Goal: Check status: Check status

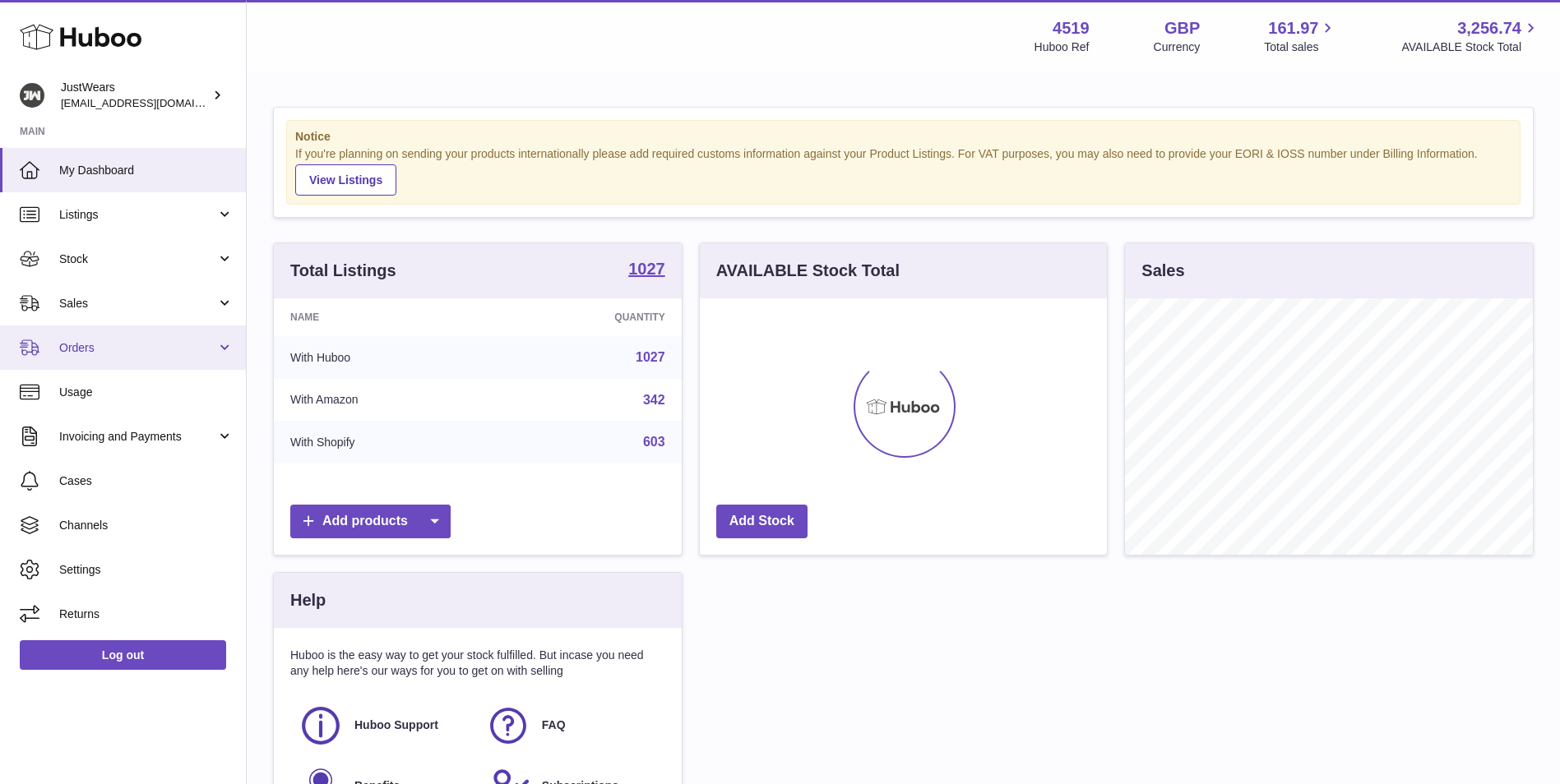
scroll to position [257, 407]
drag, startPoint x: 149, startPoint y: 346, endPoint x: 146, endPoint y: 372, distance: 26.2
click at [149, 346] on span "Orders" at bounding box center [138, 348] width 157 height 16
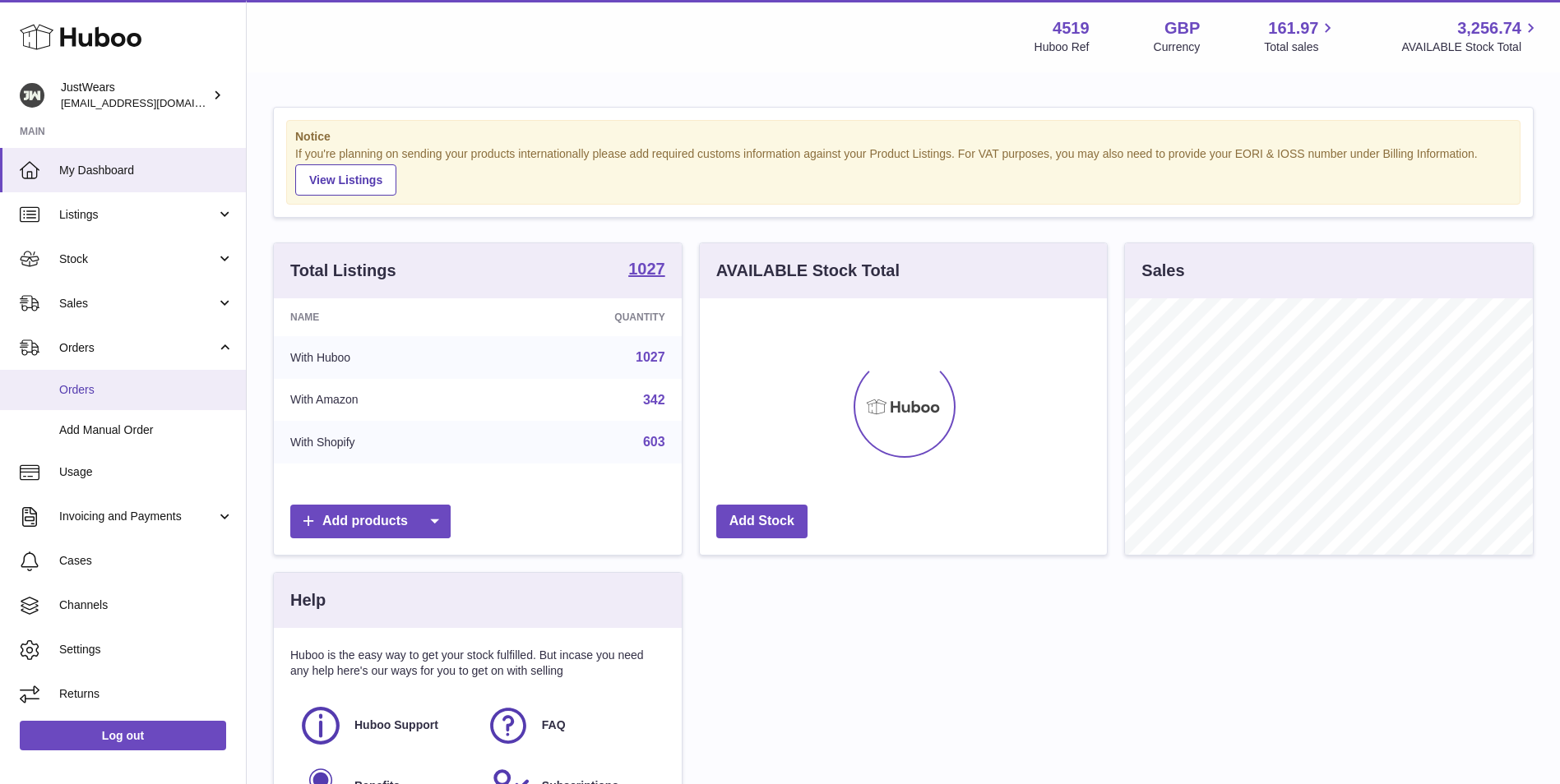
click at [143, 384] on span "Orders" at bounding box center [147, 390] width 174 height 16
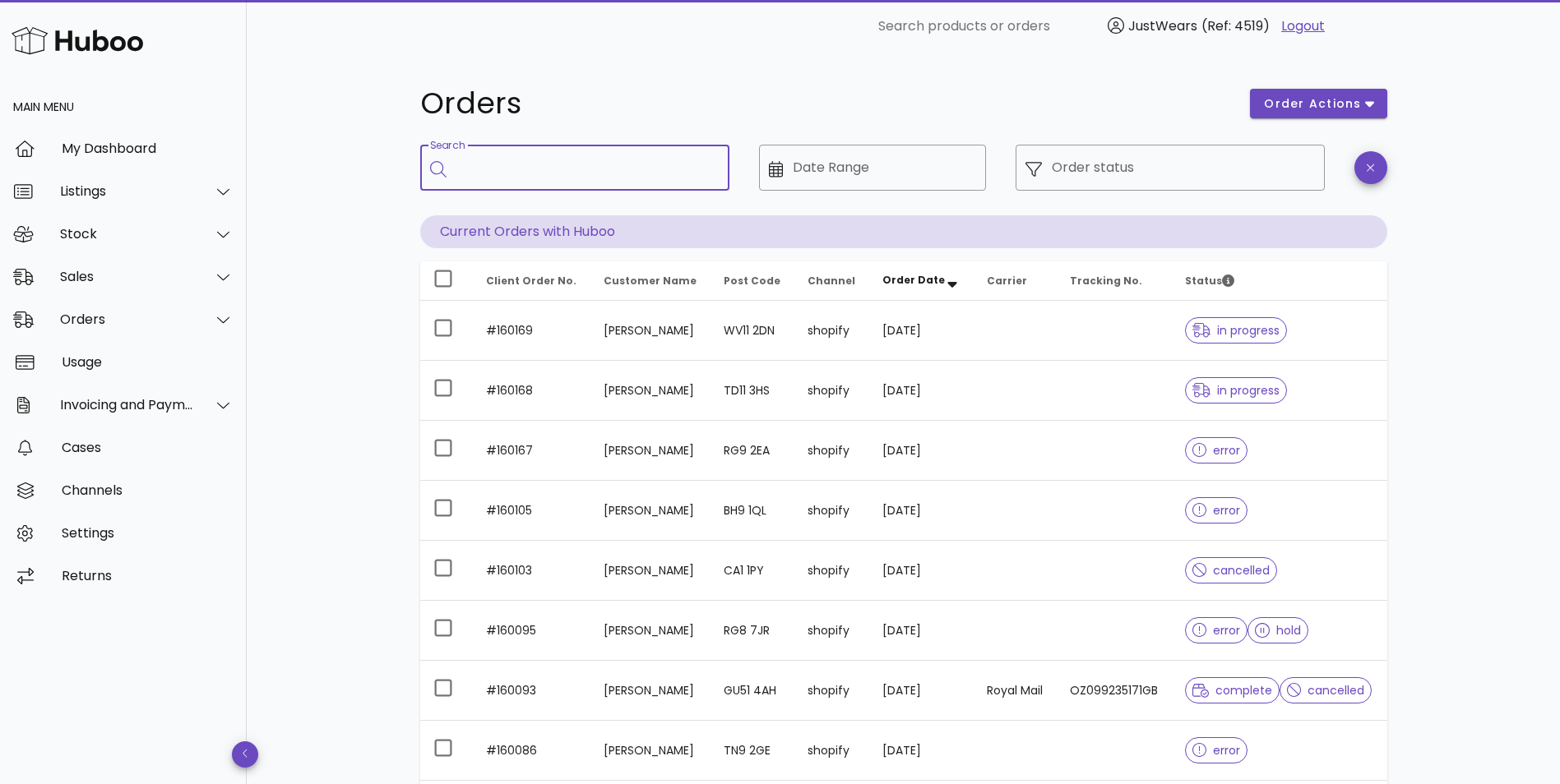
click at [552, 168] on input "Search" at bounding box center [586, 168] width 260 height 27
type input "******"
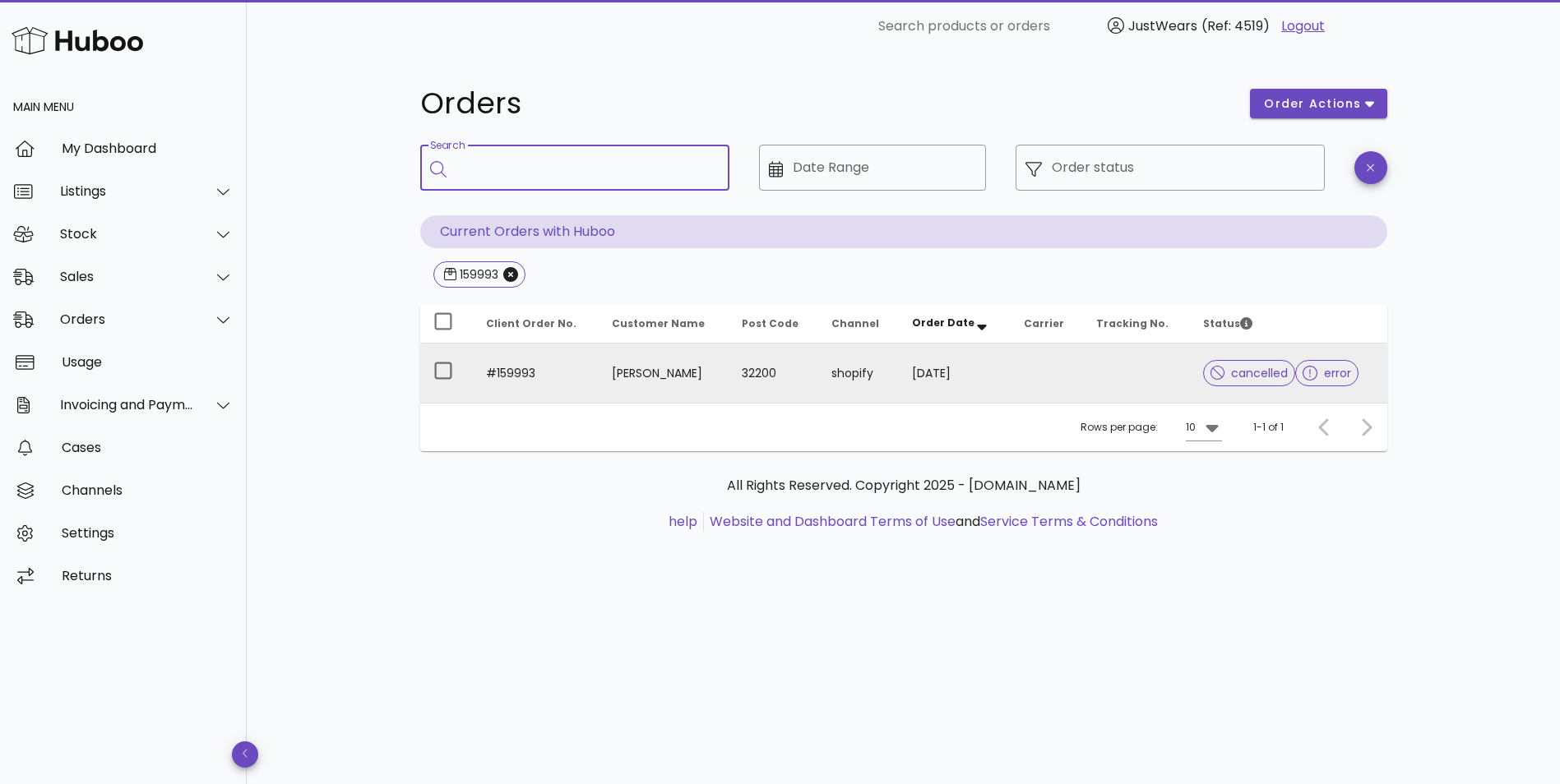
click at [691, 391] on td "arja haatanen" at bounding box center [663, 373] width 129 height 60
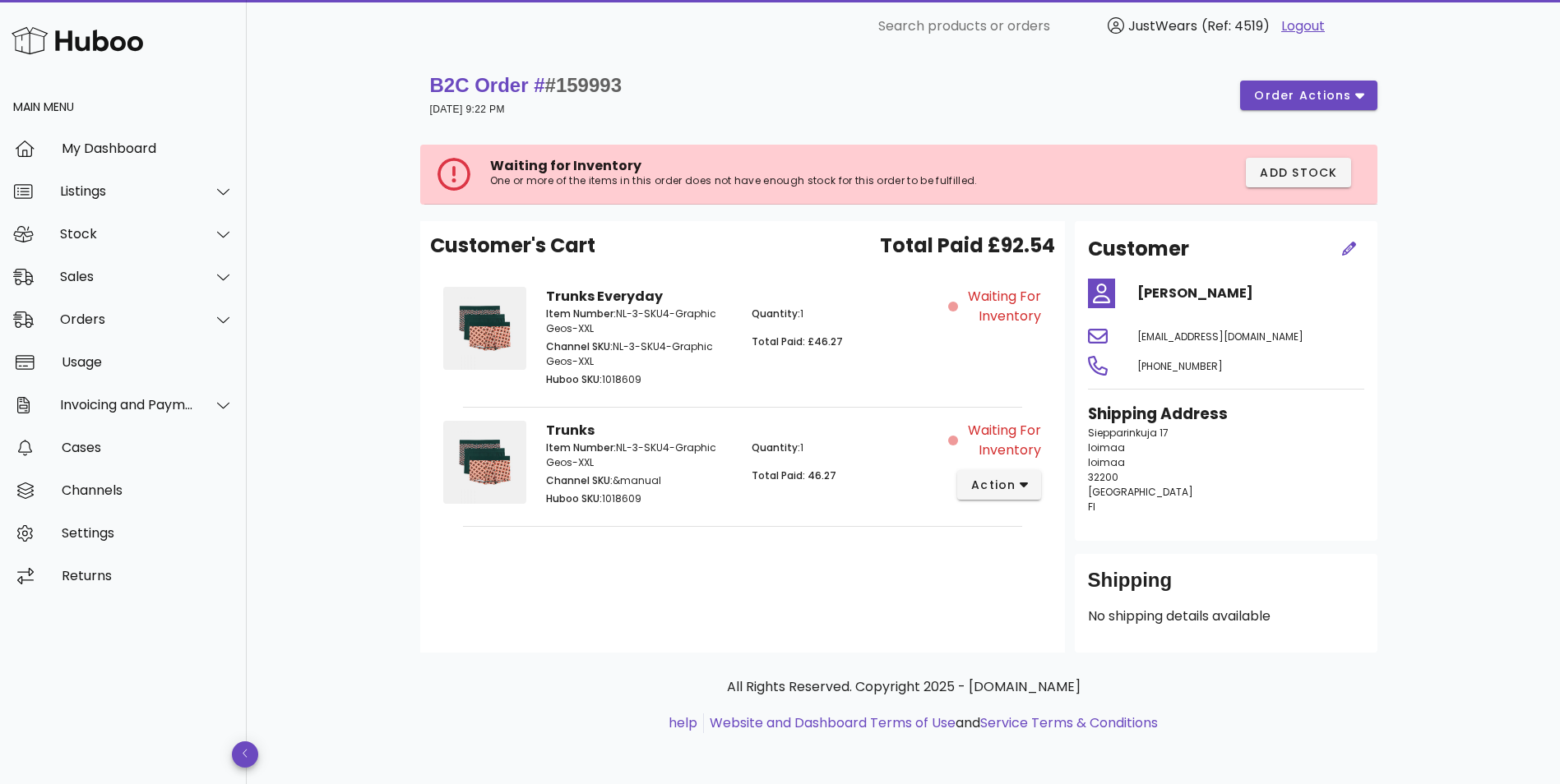
click at [633, 87] on div "B2C Order # #159993 09 October 2025 at 9:22 PM order actions" at bounding box center [904, 95] width 947 height 46
drag, startPoint x: 633, startPoint y: 82, endPoint x: 547, endPoint y: 84, distance: 86.0
click at [547, 84] on div "B2C Order # #159993 09 October 2025 at 9:22 PM order actions" at bounding box center [904, 95] width 947 height 46
copy span "#159993"
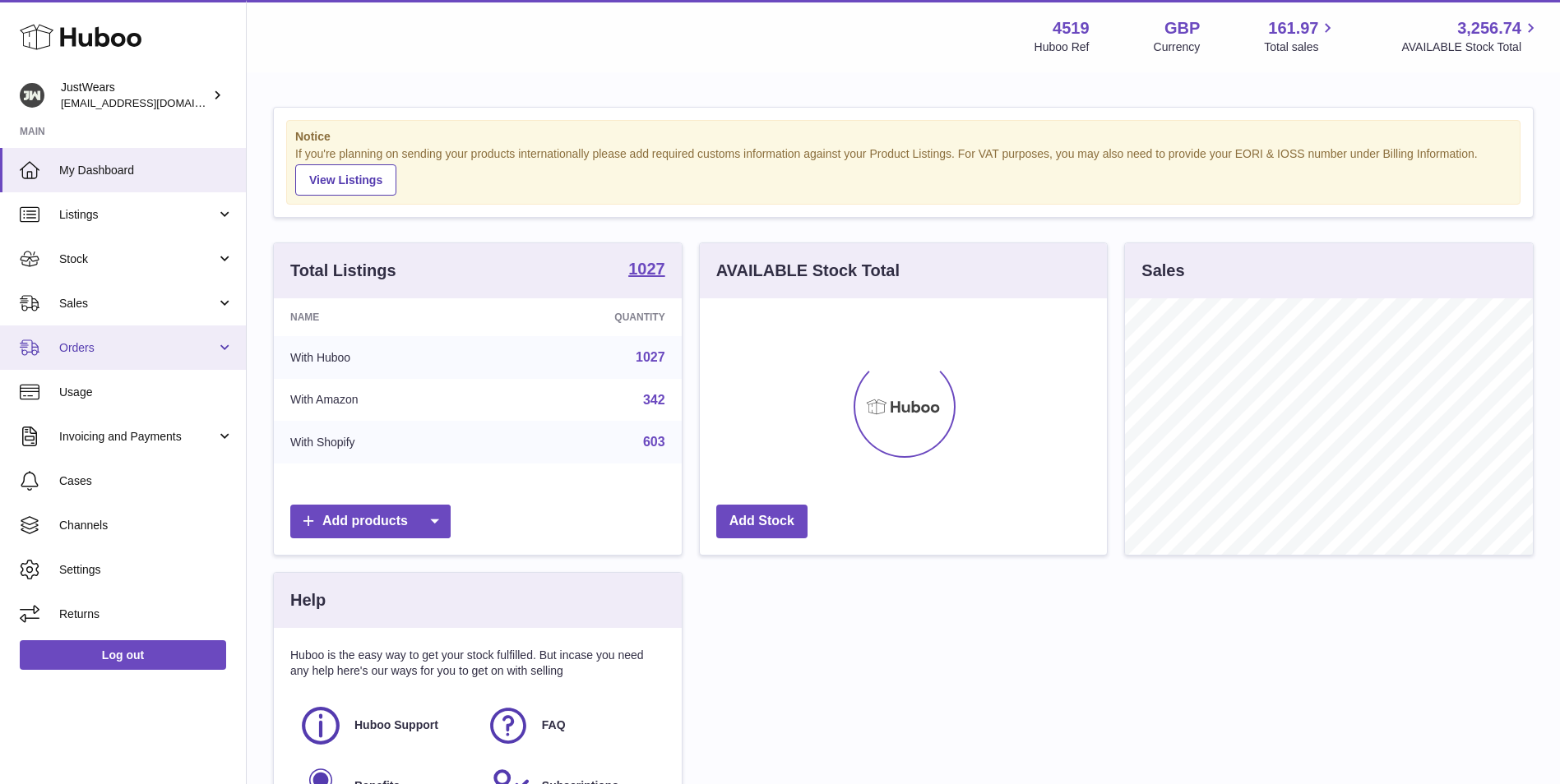
scroll to position [257, 407]
drag, startPoint x: 134, startPoint y: 342, endPoint x: 147, endPoint y: 347, distance: 13.9
click at [134, 342] on span "Orders" at bounding box center [138, 348] width 157 height 16
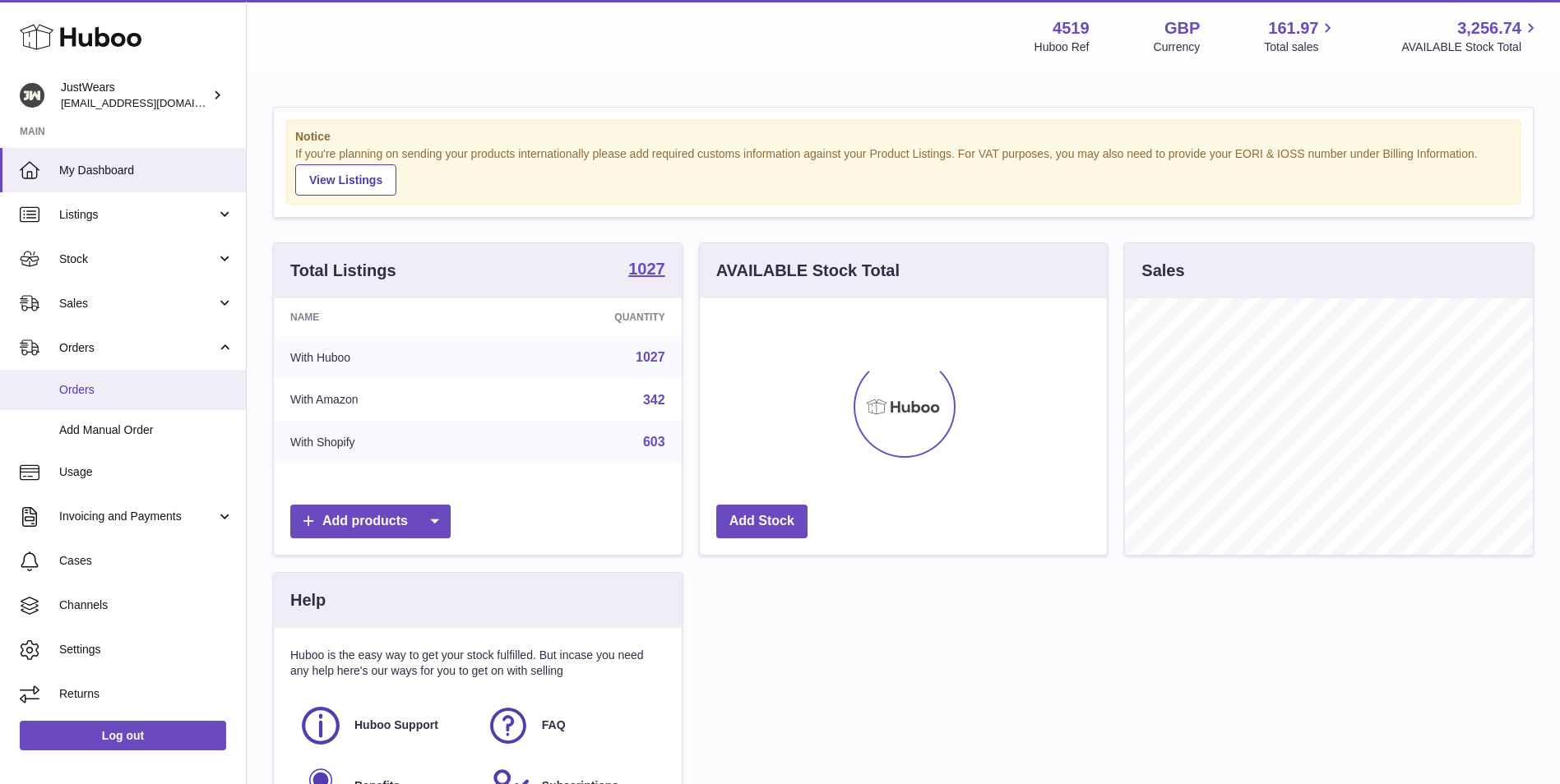
click at [148, 386] on span "Orders" at bounding box center [147, 390] width 174 height 16
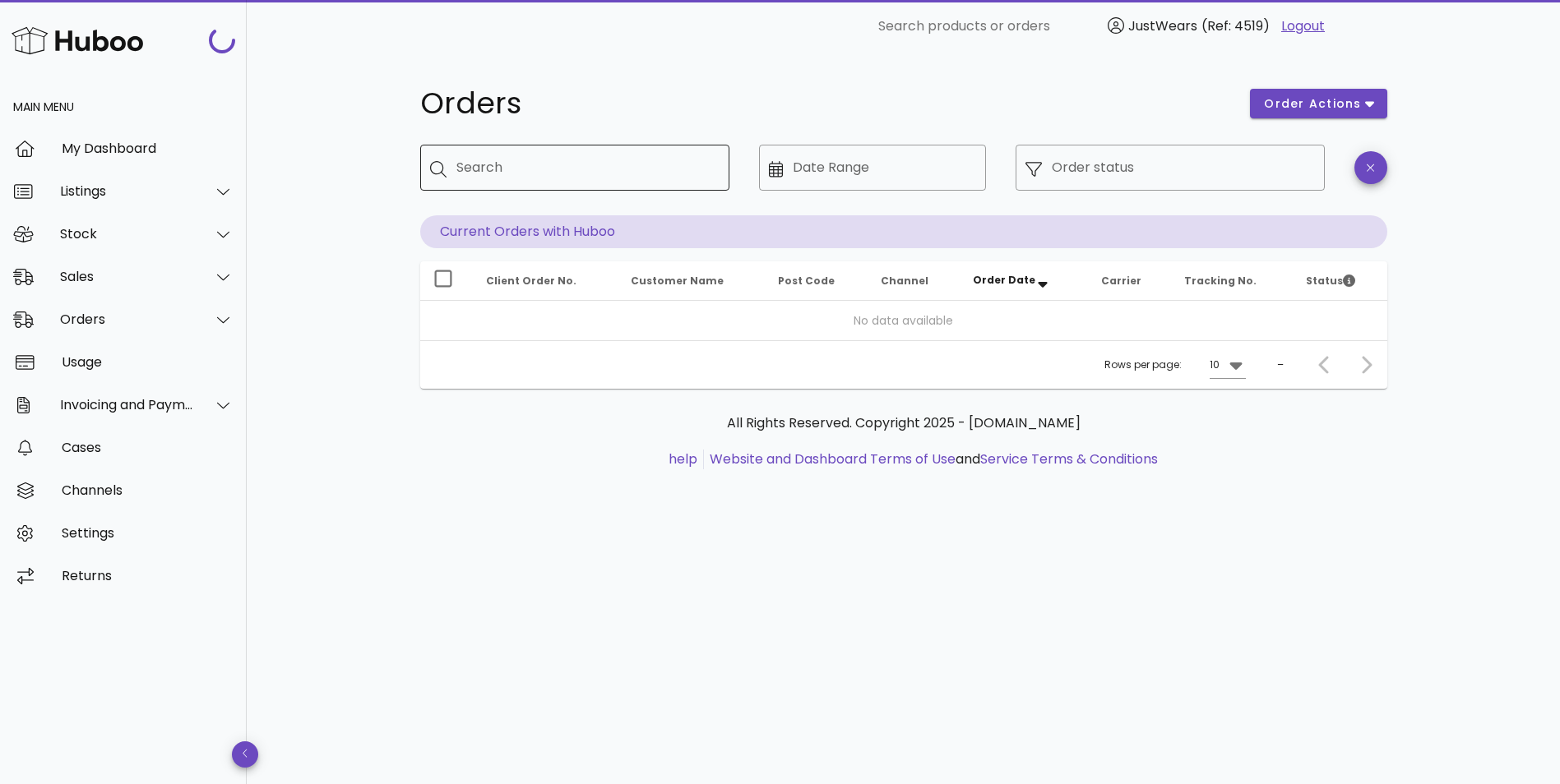
click at [555, 171] on input "Search" at bounding box center [586, 168] width 260 height 27
